Goal: Task Accomplishment & Management: Complete application form

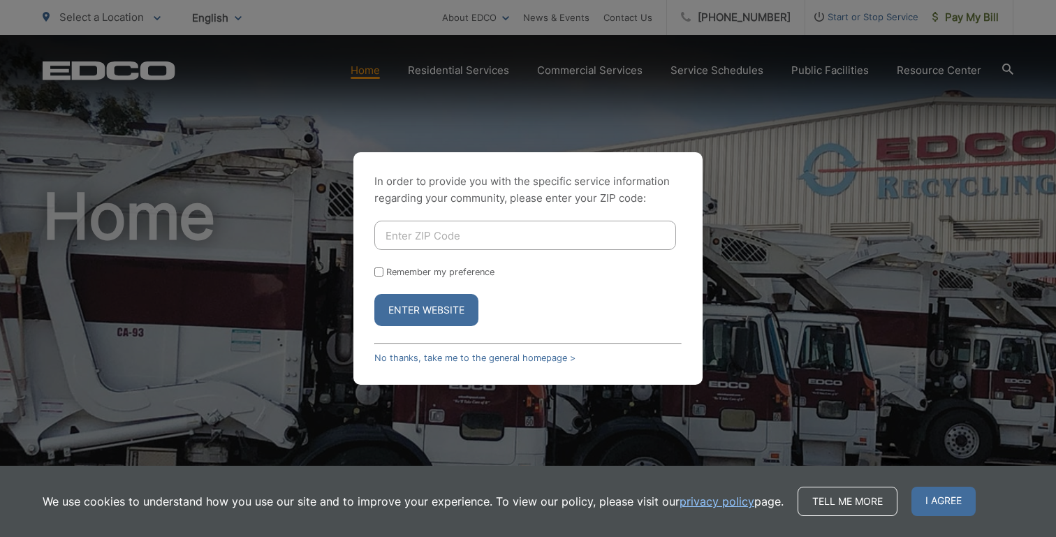
click at [447, 227] on input "Enter ZIP Code" at bounding box center [525, 235] width 302 height 29
type input "92064"
click at [430, 312] on button "Enter Website" at bounding box center [426, 310] width 104 height 32
click at [381, 275] on input "Remember my preference" at bounding box center [378, 272] width 9 height 9
checkbox input "true"
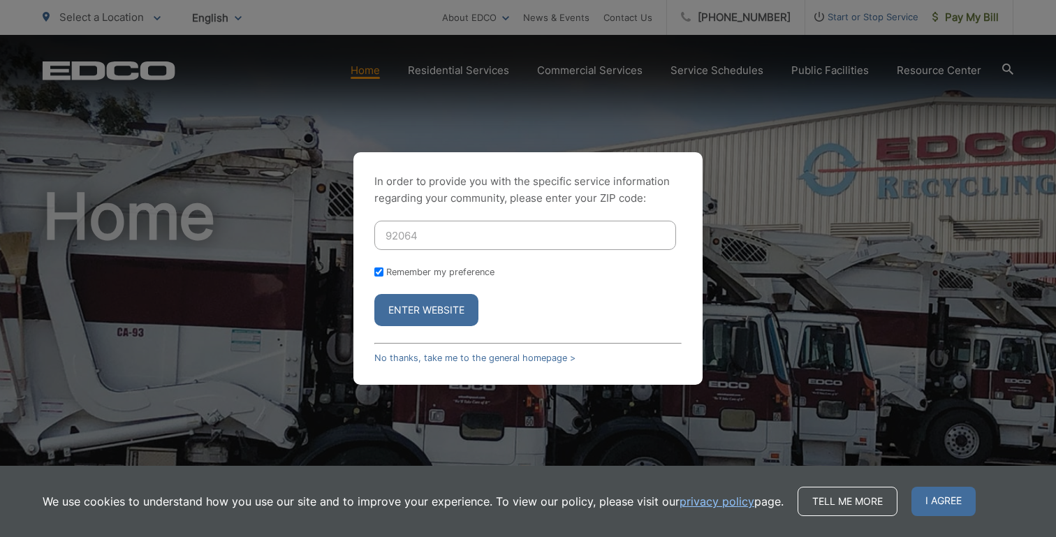
click at [417, 302] on button "Enter Website" at bounding box center [426, 310] width 104 height 32
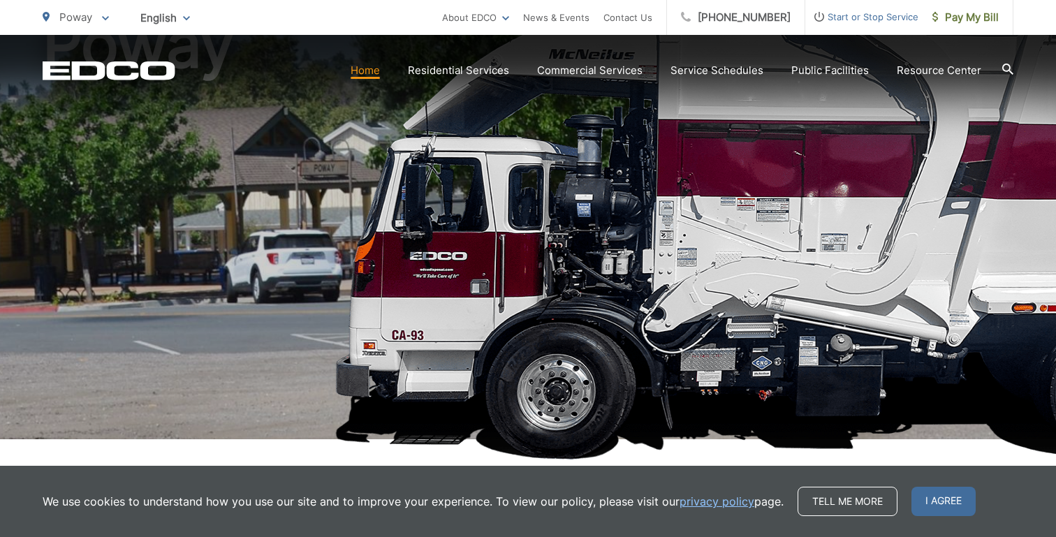
scroll to position [558, 0]
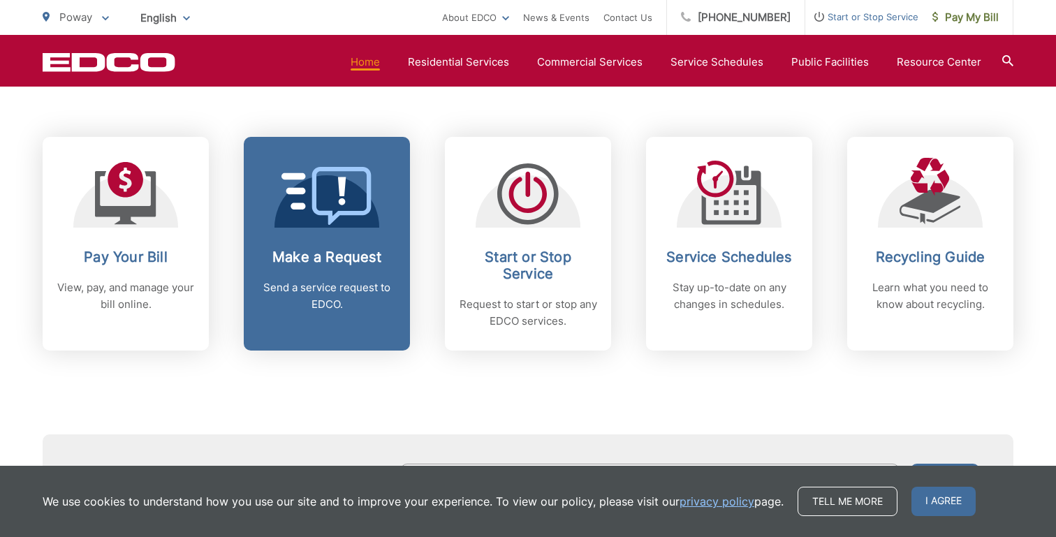
click at [366, 265] on h2 "Make a Request" at bounding box center [327, 257] width 138 height 17
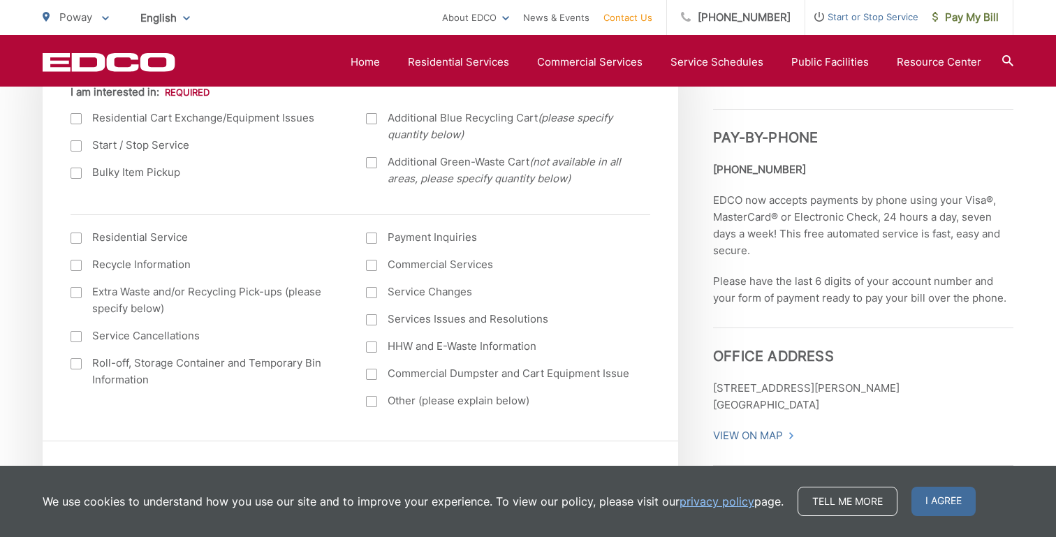
scroll to position [564, 0]
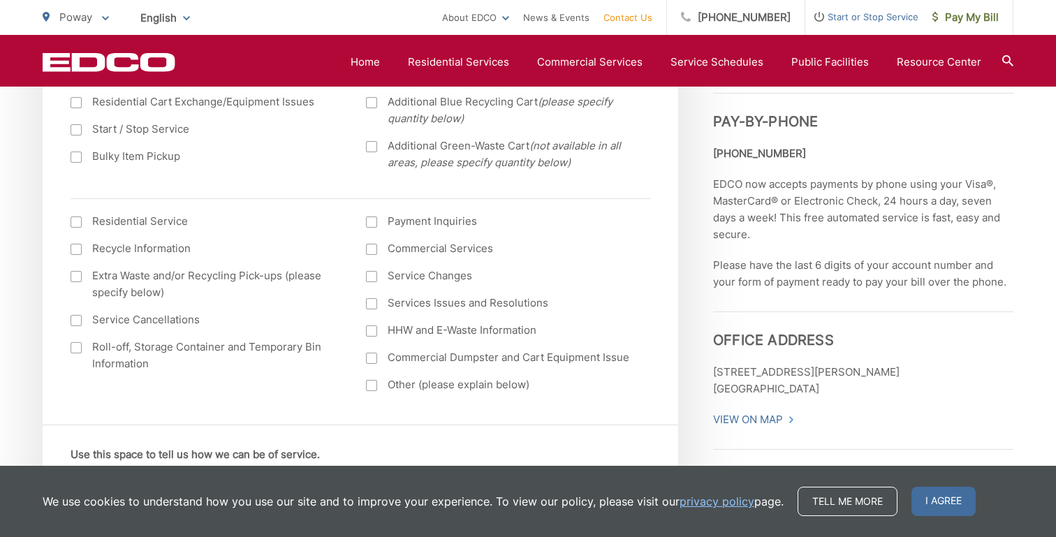
click at [75, 273] on div at bounding box center [76, 276] width 11 height 11
click at [0, 0] on input "Extra Waste and/or Recycling Pick-ups (please specify below)" at bounding box center [0, 0] width 0 height 0
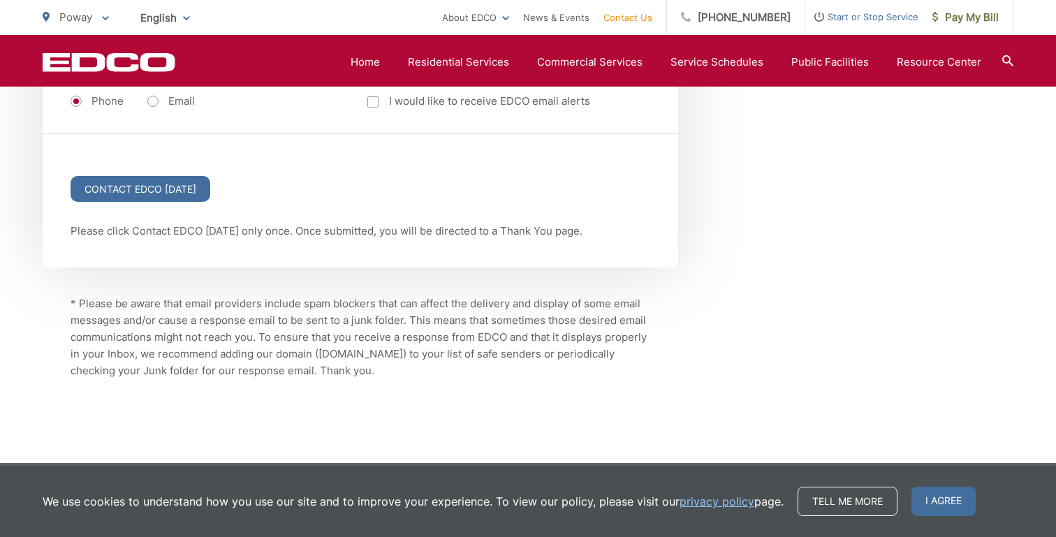
scroll to position [1979, 0]
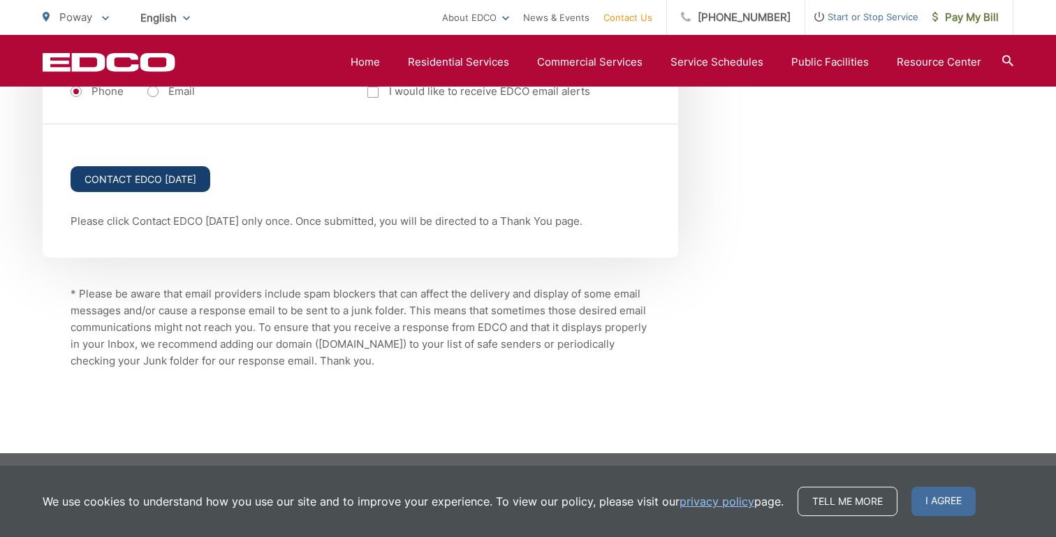
click at [186, 176] on input "Contact EDCO Today" at bounding box center [141, 179] width 140 height 26
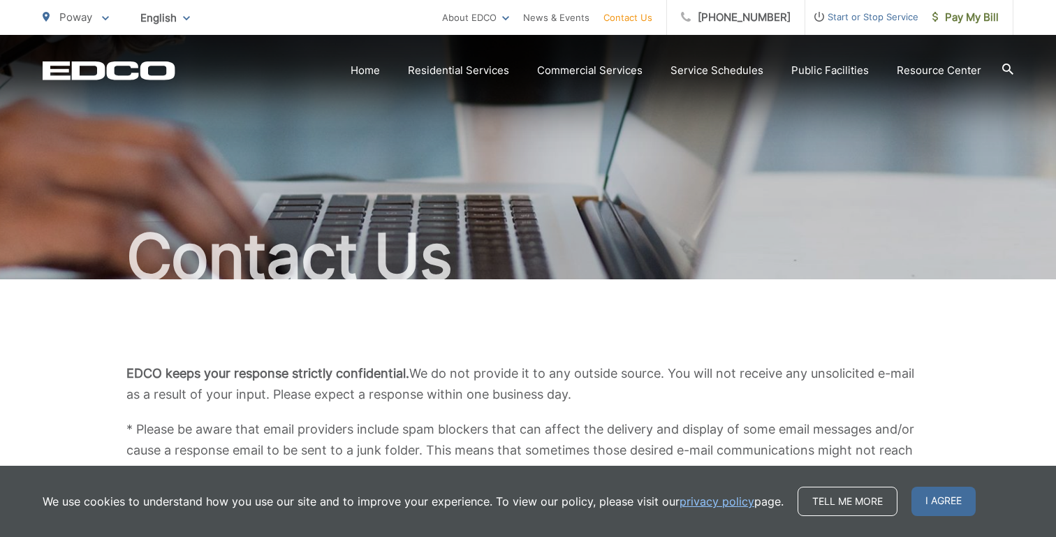
click at [682, 238] on h1 "Contact Us" at bounding box center [528, 257] width 971 height 70
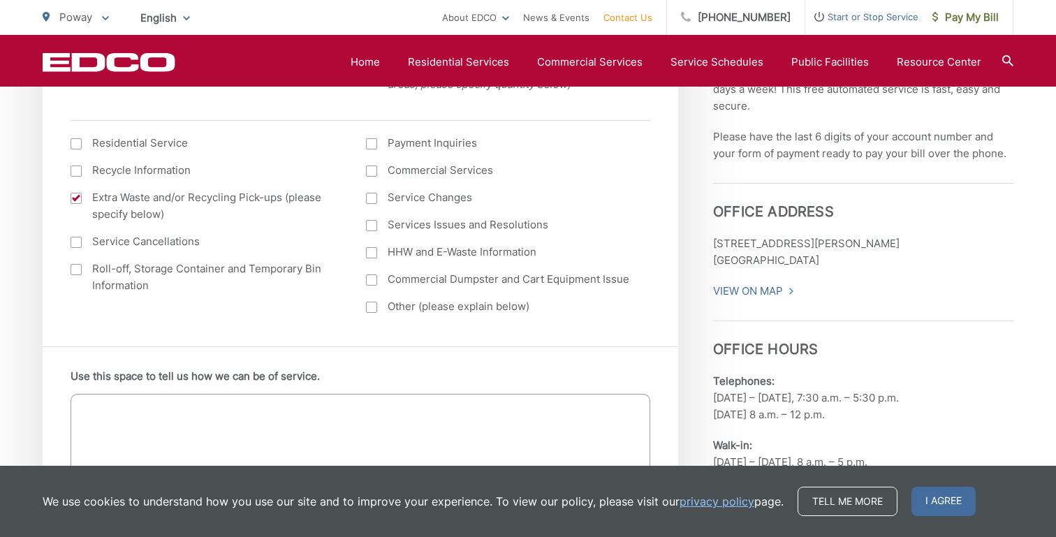
scroll to position [744, 0]
